Goal: Navigation & Orientation: Find specific page/section

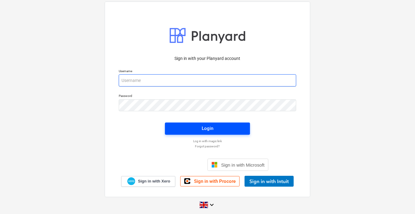
type input "[PERSON_NAME][EMAIL_ADDRESS][PERSON_NAME][DOMAIN_NAME]"
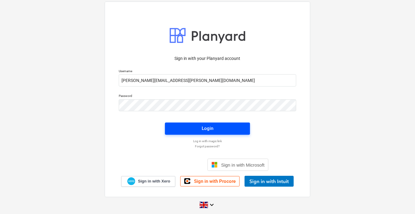
click at [196, 129] on span "Login" at bounding box center [207, 129] width 70 height 8
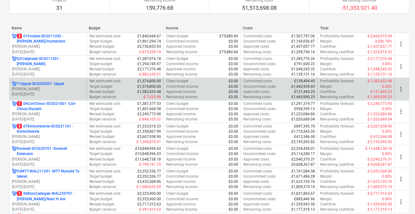
scroll to position [77, 0]
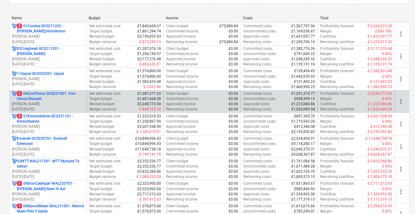
click at [60, 94] on p "1 04CorrChnoc-SCO221001 - Corr Chnoc/Dunach" at bounding box center [50, 96] width 67 height 10
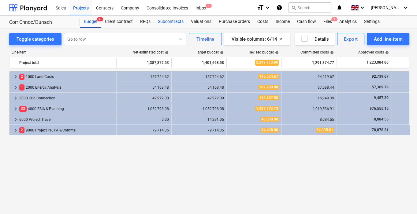
click at [167, 23] on div "Subcontracts" at bounding box center [170, 22] width 33 height 12
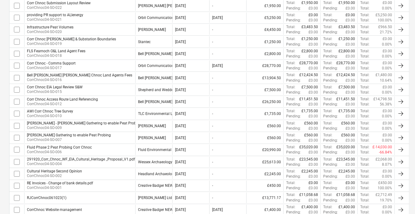
scroll to position [344, 0]
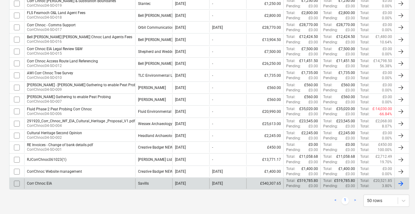
click at [45, 182] on div "Corr Chnoc EIA" at bounding box center [39, 184] width 25 height 4
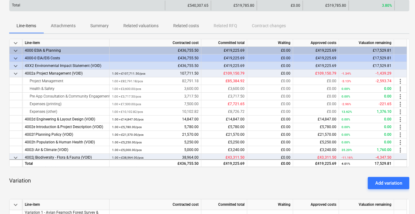
drag, startPoint x: 26, startPoint y: 2, endPoint x: 29, endPoint y: 3, distance: 3.8
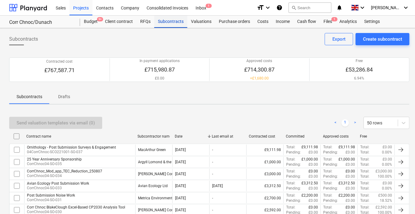
click at [177, 19] on div "Subcontracts" at bounding box center [170, 22] width 33 height 12
click at [174, 20] on div "Subcontracts" at bounding box center [170, 22] width 33 height 12
click at [80, 6] on div "Projects" at bounding box center [80, 8] width 23 height 16
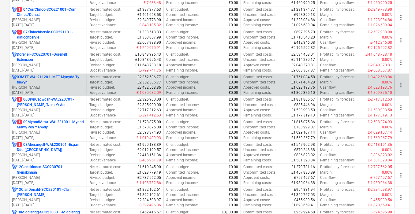
scroll to position [153, 0]
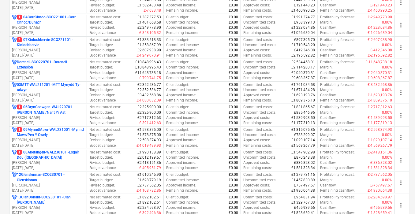
drag, startPoint x: 48, startPoint y: 39, endPoint x: 66, endPoint y: 39, distance: 18.1
click at [48, 39] on p "2 07Kinlochbervie-SCO221101 - Kinlochbervie" at bounding box center [50, 42] width 67 height 10
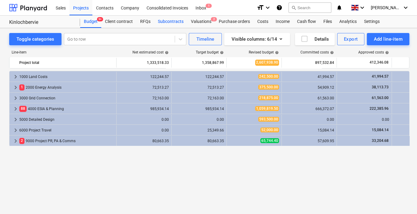
click at [162, 23] on div "Subcontracts" at bounding box center [170, 22] width 33 height 12
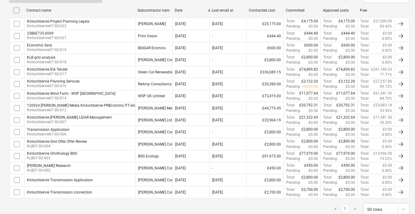
scroll to position [143, 0]
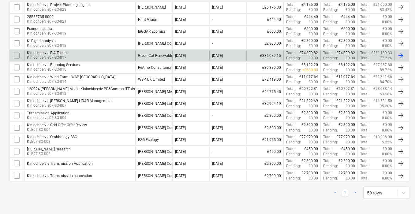
click at [61, 51] on div "Kinlochbervie EIA Tender" at bounding box center [47, 53] width 41 height 4
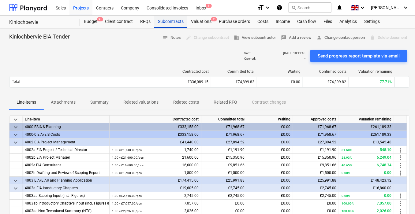
click at [169, 21] on div "Subcontracts" at bounding box center [170, 22] width 33 height 12
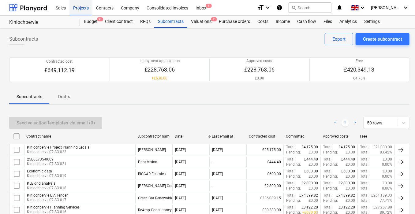
click at [73, 8] on div "Projects" at bounding box center [80, 8] width 23 height 16
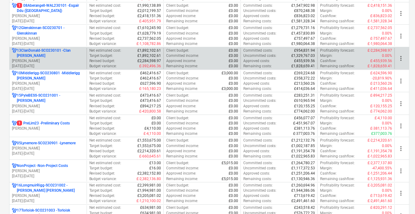
scroll to position [306, 0]
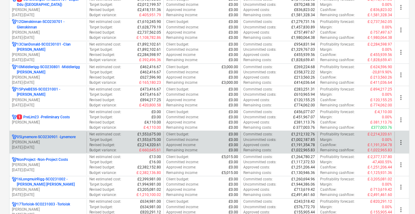
click at [53, 135] on p "05Lynemore-SCO230901 - Lynemore" at bounding box center [46, 137] width 59 height 5
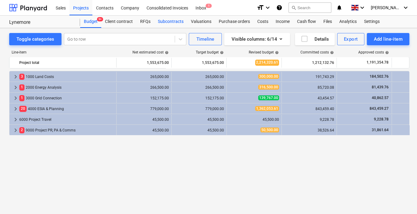
click at [168, 23] on div "Subcontracts" at bounding box center [170, 22] width 33 height 12
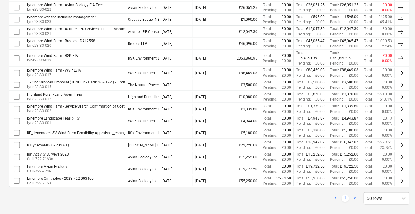
scroll to position [243, 0]
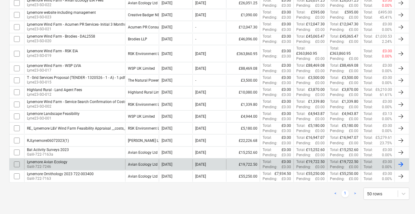
click at [60, 160] on div "Lynemore Avian Ecology" at bounding box center [47, 162] width 40 height 4
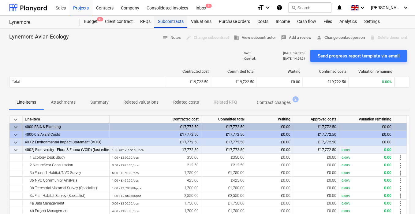
click at [178, 22] on div "Subcontracts" at bounding box center [170, 22] width 33 height 12
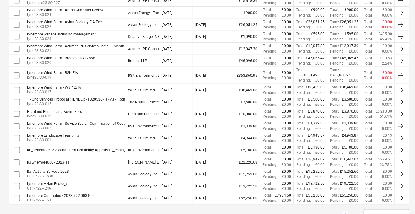
scroll to position [230, 0]
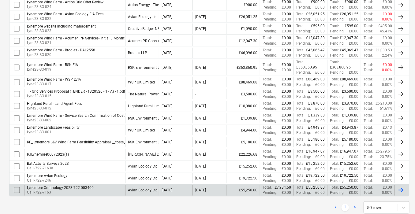
click at [88, 187] on div "Lynemore Ornithology 2023 722-003400" at bounding box center [60, 188] width 67 height 4
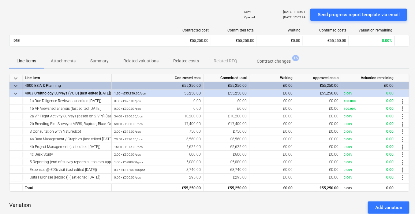
scroll to position [77, 0]
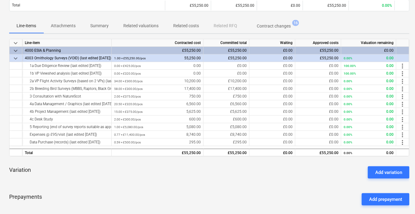
click at [15, 48] on span "keyboard_arrow_down" at bounding box center [15, 50] width 7 height 7
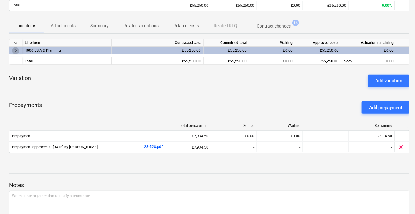
click at [15, 48] on span "keyboard_arrow_right" at bounding box center [15, 50] width 7 height 7
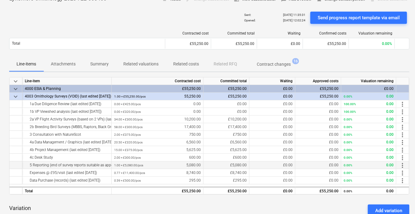
scroll to position [0, 0]
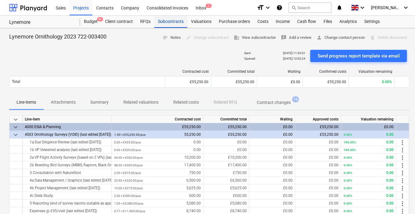
click at [177, 19] on div "Subcontracts" at bounding box center [170, 22] width 33 height 12
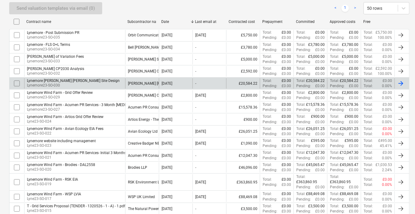
scroll to position [153, 0]
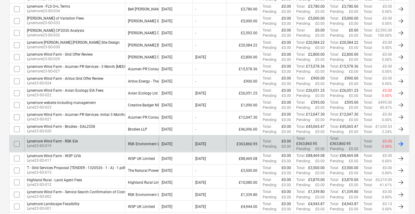
click at [73, 139] on div "Lynemore Wind Farm - RSK EIA" at bounding box center [52, 141] width 51 height 4
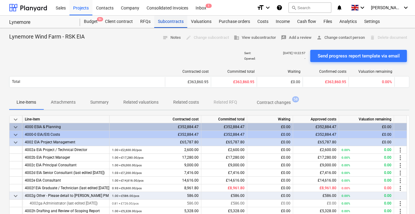
click at [163, 23] on div "Subcontracts" at bounding box center [170, 22] width 33 height 12
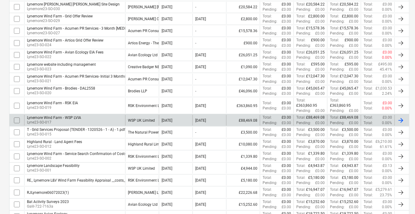
scroll to position [230, 0]
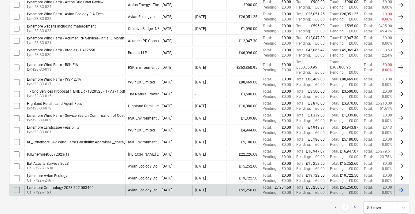
click at [84, 186] on div "Lynemore Ornithology 2023 722-003400" at bounding box center [60, 188] width 67 height 4
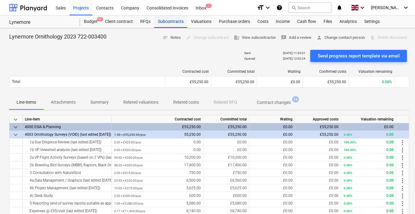
click at [166, 18] on div "Subcontracts" at bounding box center [170, 22] width 33 height 12
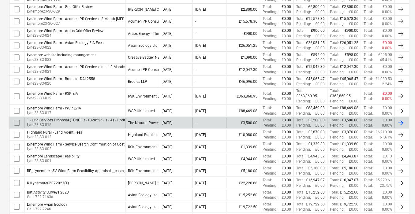
scroll to position [191, 0]
